Goal: Task Accomplishment & Management: Manage account settings

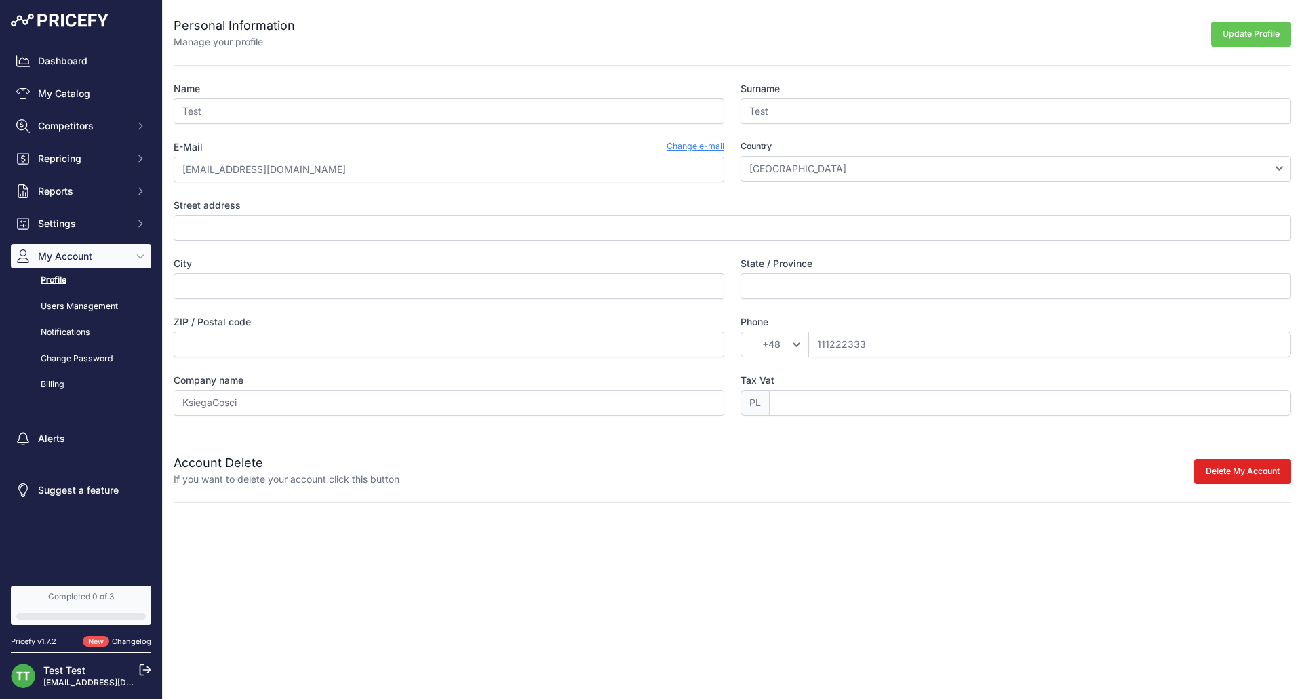
click at [77, 276] on link "Profile" at bounding box center [81, 281] width 140 height 24
click at [86, 305] on link "Users Management" at bounding box center [81, 307] width 140 height 24
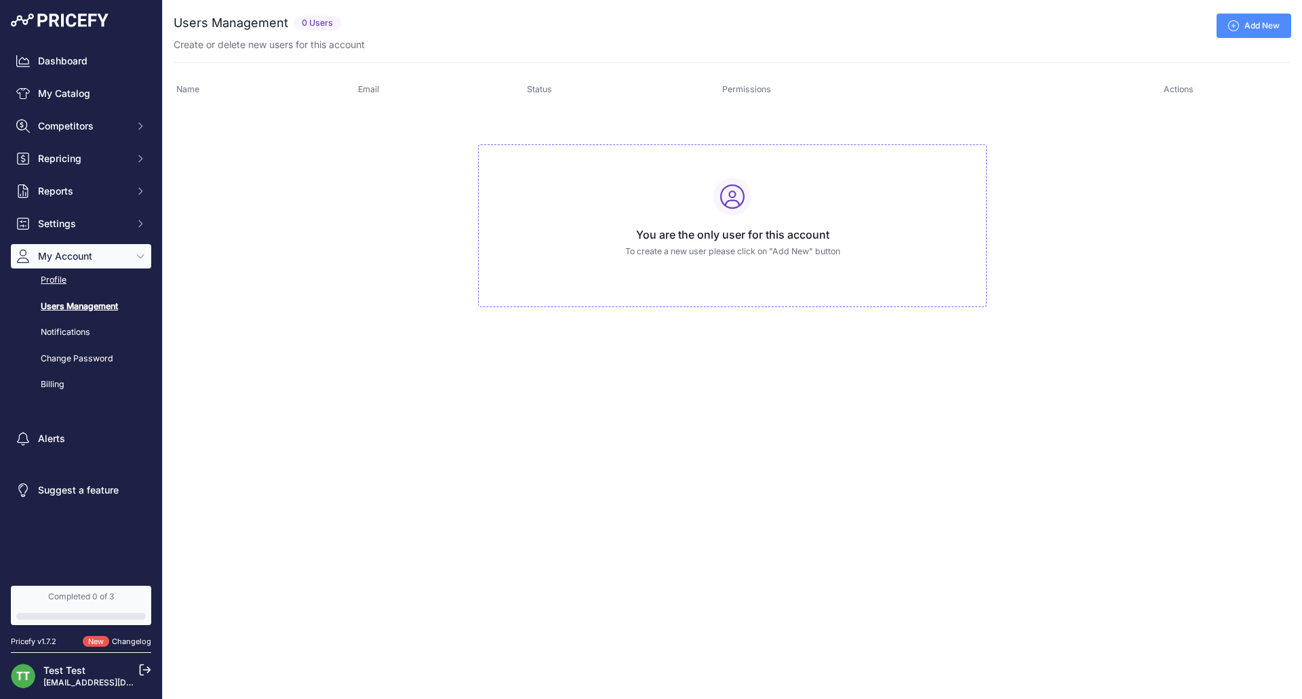
click at [68, 276] on link "Profile" at bounding box center [81, 281] width 140 height 24
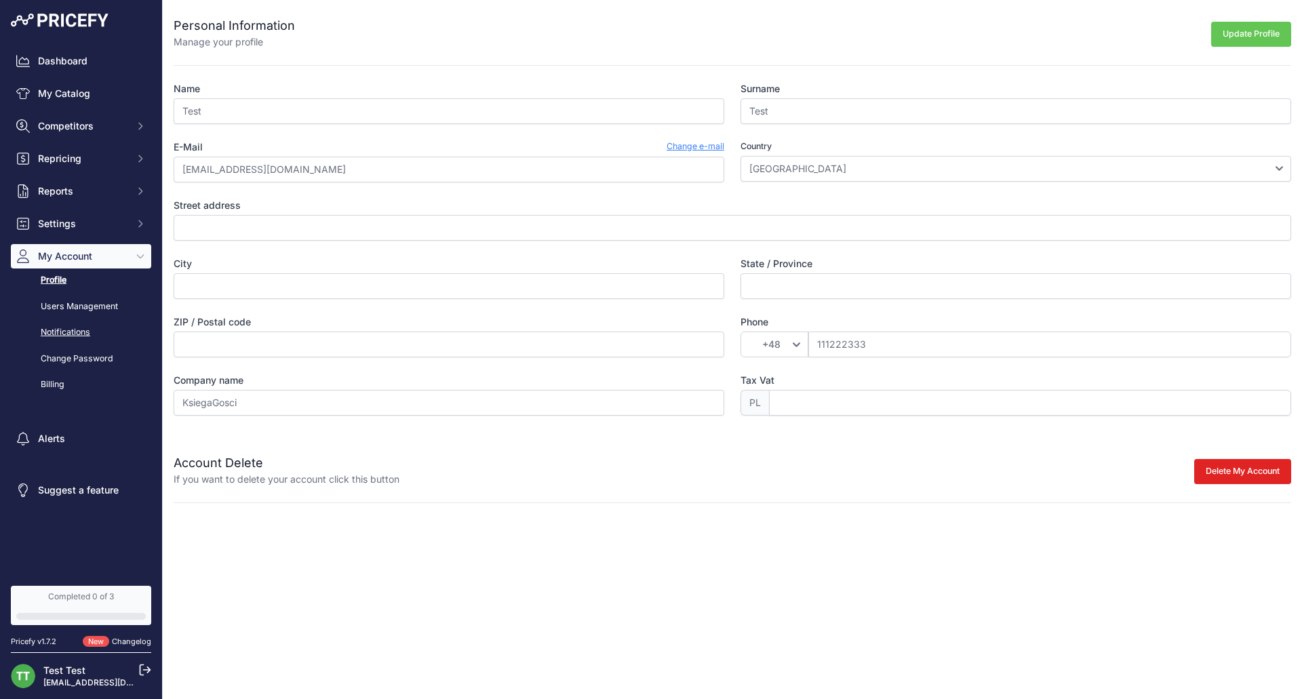
click at [90, 337] on link "Notifications" at bounding box center [81, 333] width 140 height 24
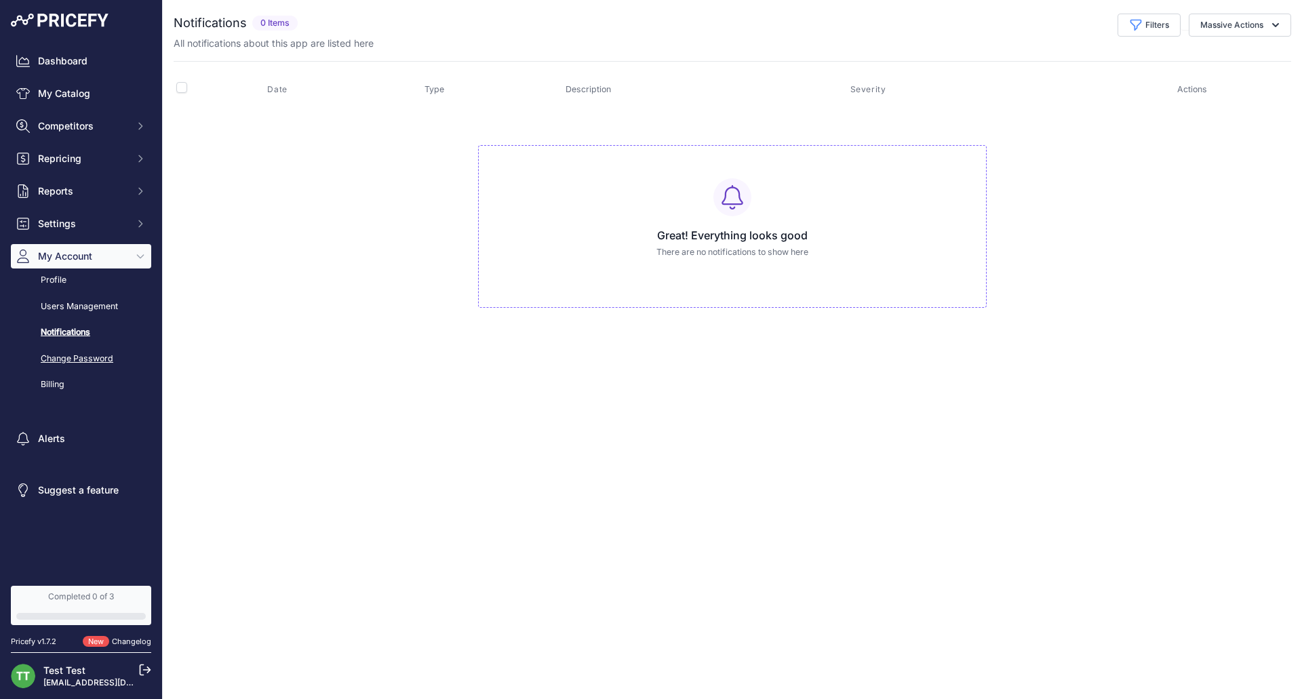
click at [57, 357] on link "Change Password" at bounding box center [81, 359] width 140 height 24
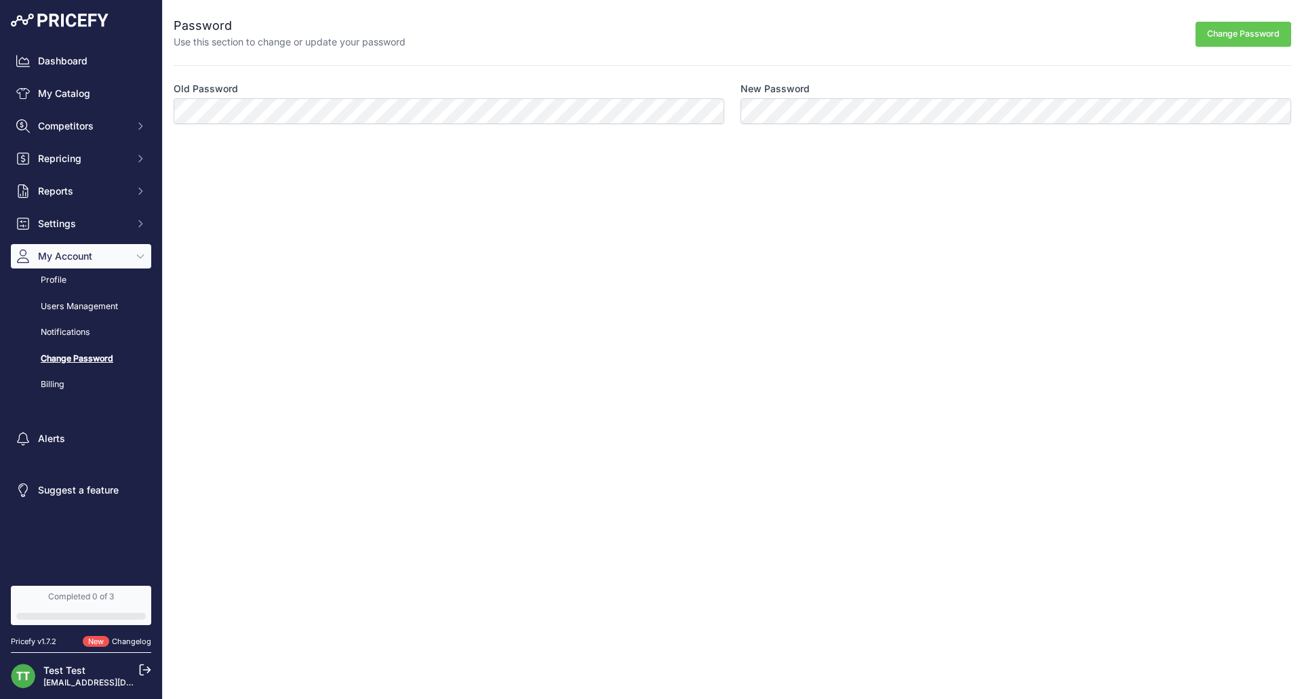
click at [62, 292] on div "Profile Users Management Notifications Change Password Billing" at bounding box center [81, 333] width 140 height 128
click at [64, 290] on link "Profile" at bounding box center [81, 281] width 140 height 24
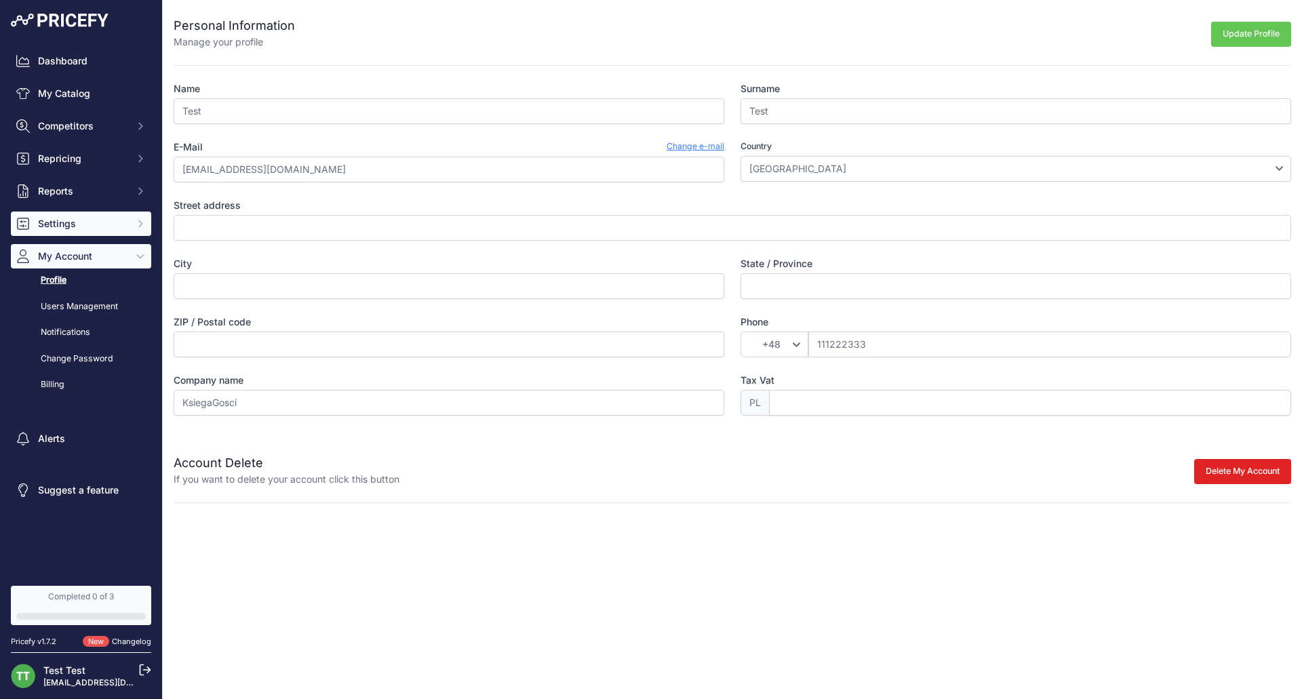
click at [140, 232] on button "Settings" at bounding box center [81, 224] width 140 height 24
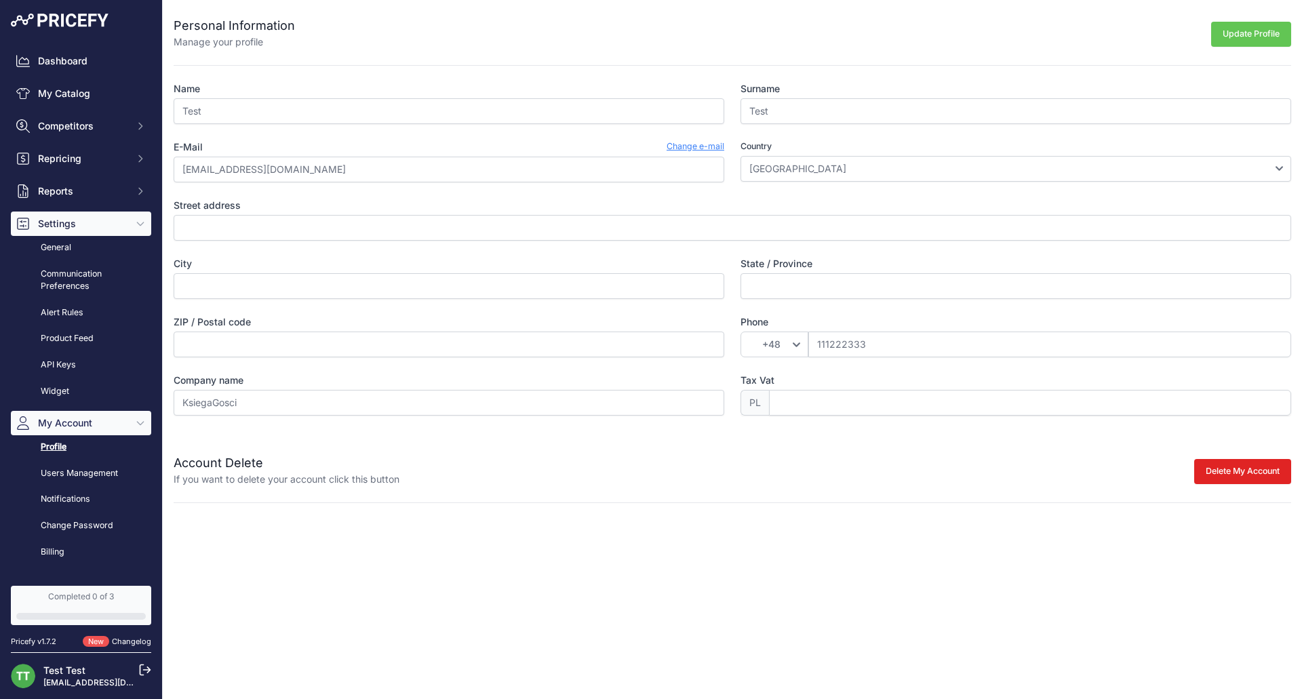
click at [140, 232] on button "Settings" at bounding box center [81, 224] width 140 height 24
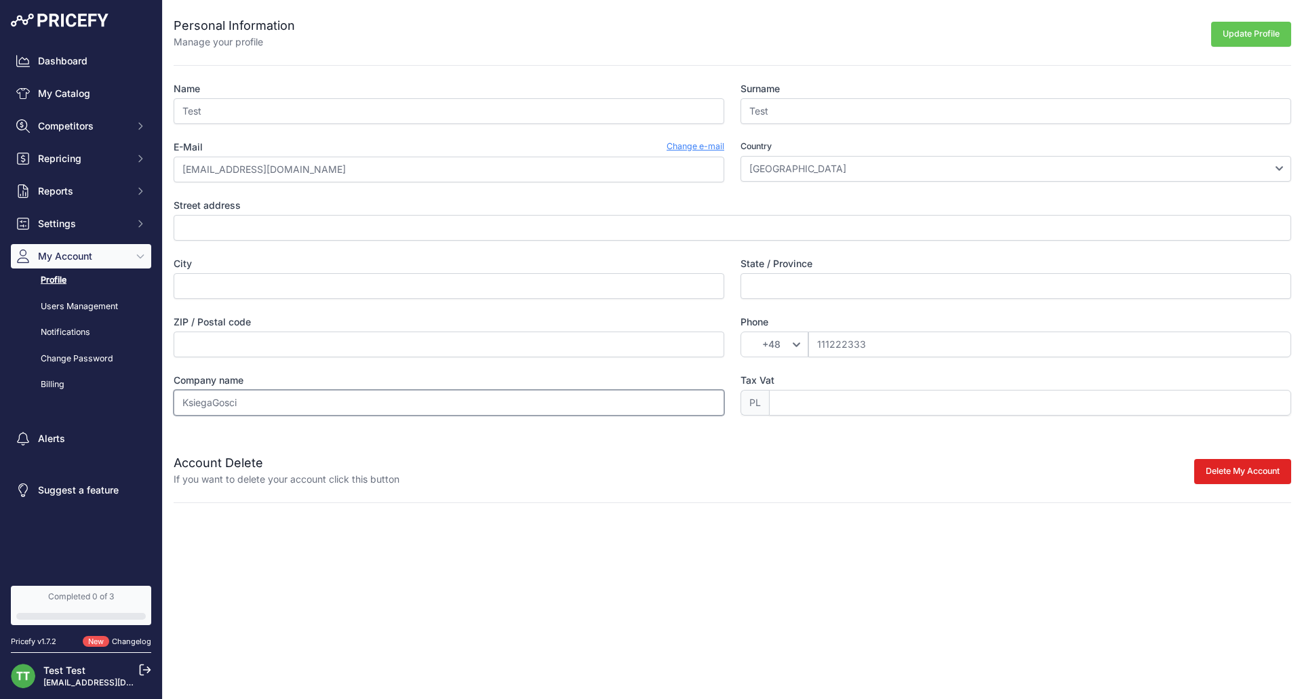
click at [632, 401] on input "KsiegaGosci" at bounding box center [449, 403] width 551 height 26
click at [404, 503] on div "Close Personal Information Manage your profile Update Profile Name Test Surname…" at bounding box center [732, 349] width 1139 height 699
